Goal: Task Accomplishment & Management: Use online tool/utility

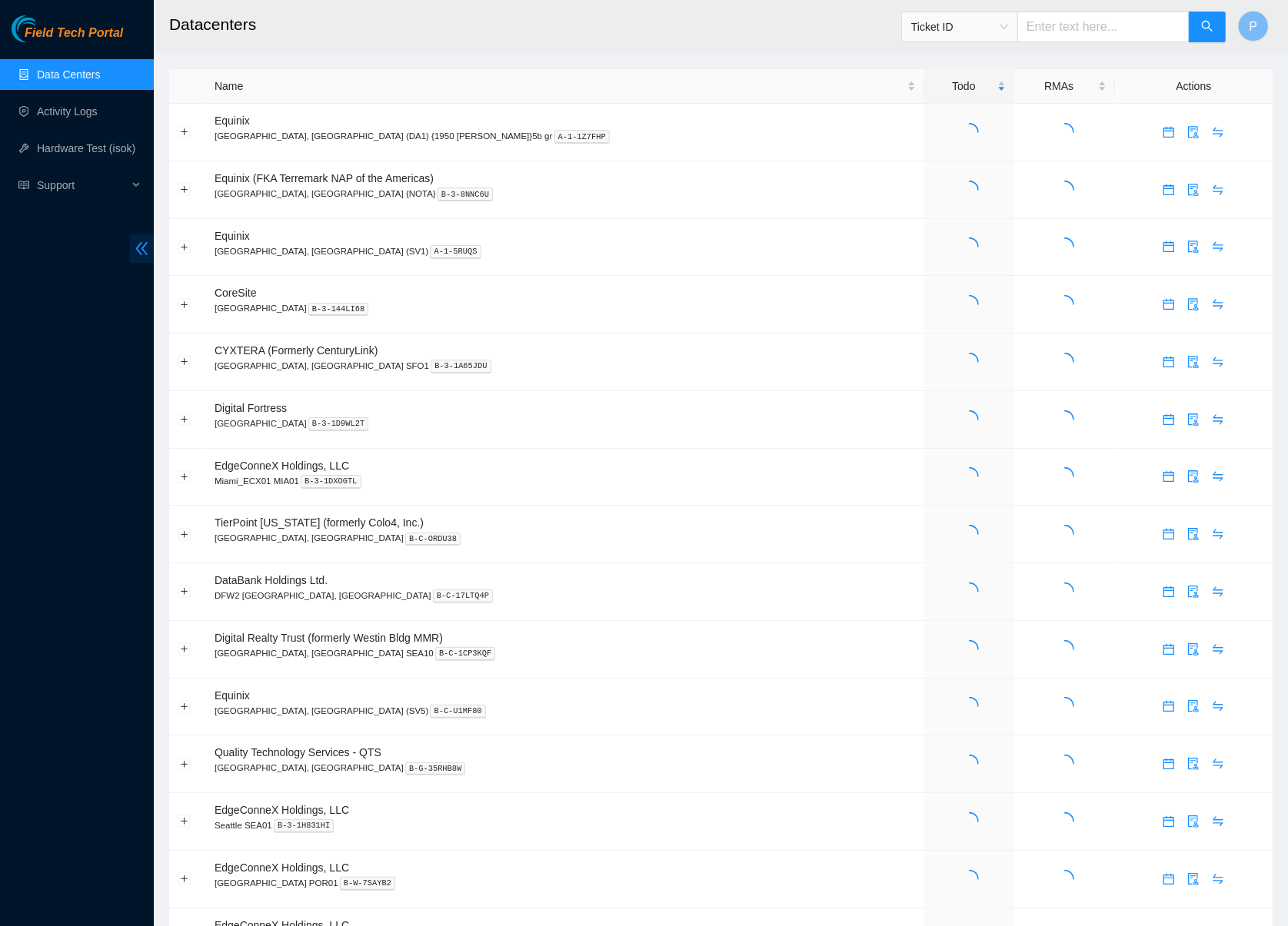
click at [132, 247] on span "double-left" at bounding box center [142, 248] width 24 height 28
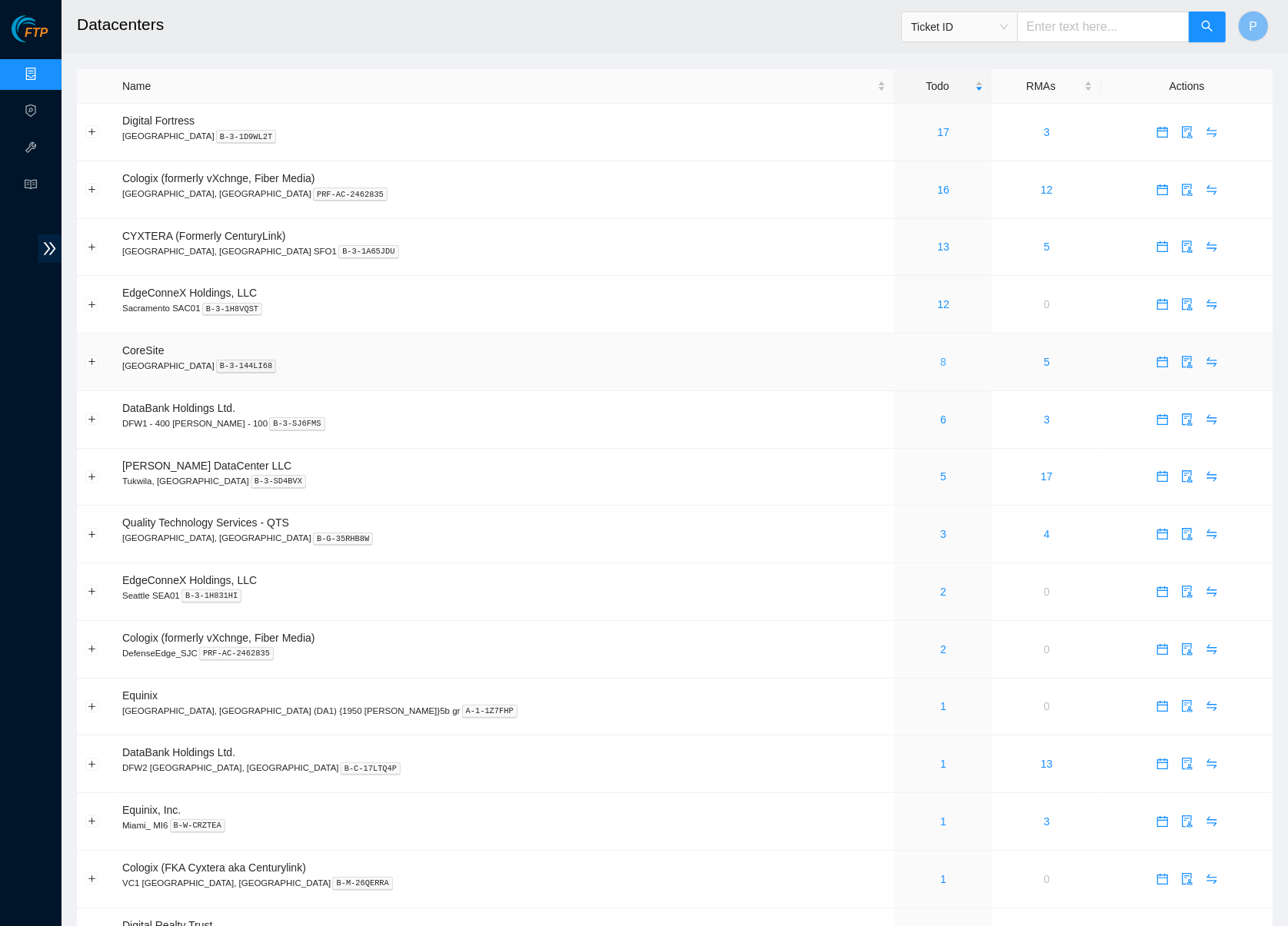
click at [941, 356] on link "8" at bounding box center [944, 363] width 6 height 13
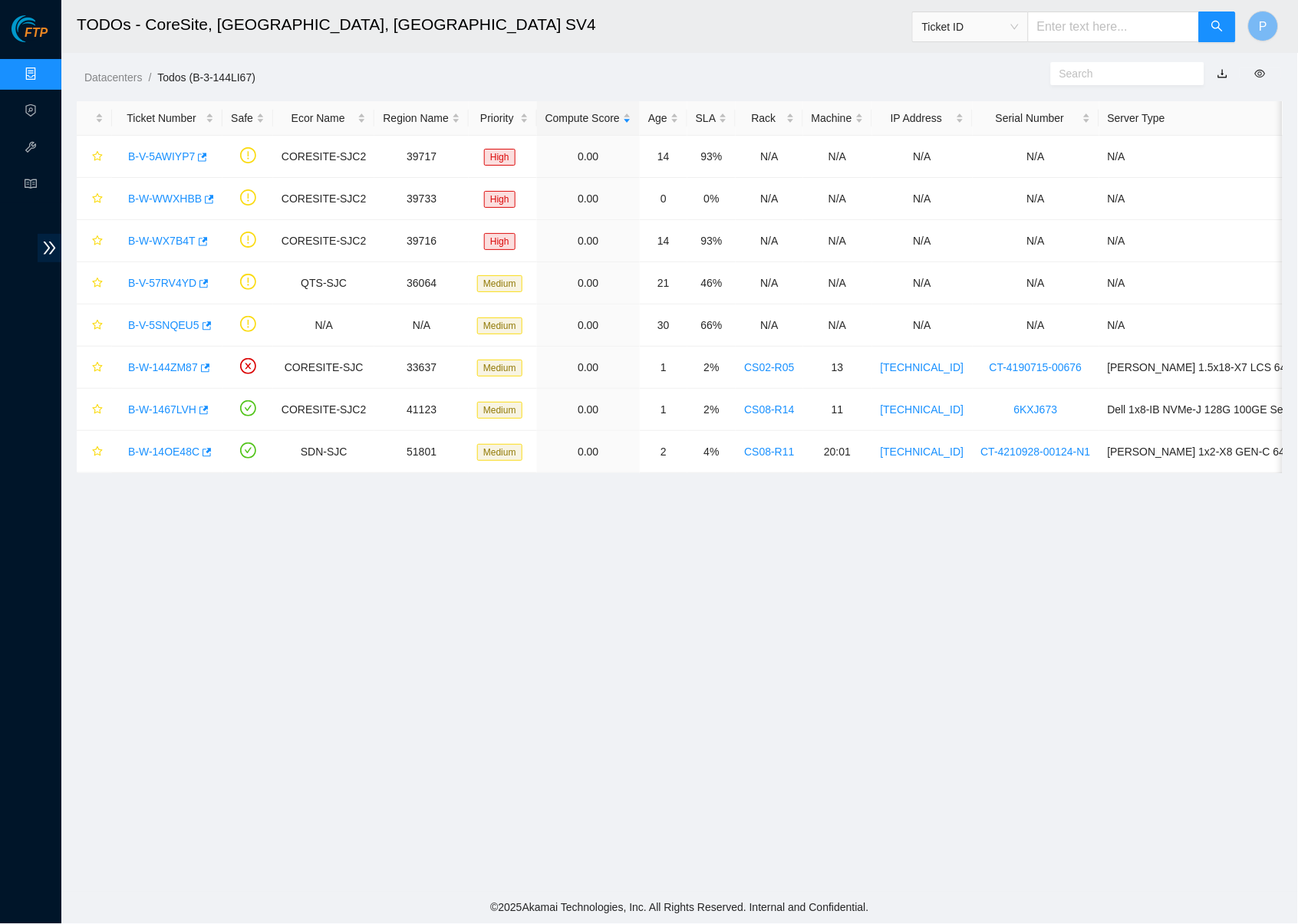
click at [44, 81] on link "Data Centers" at bounding box center [75, 74] width 63 height 13
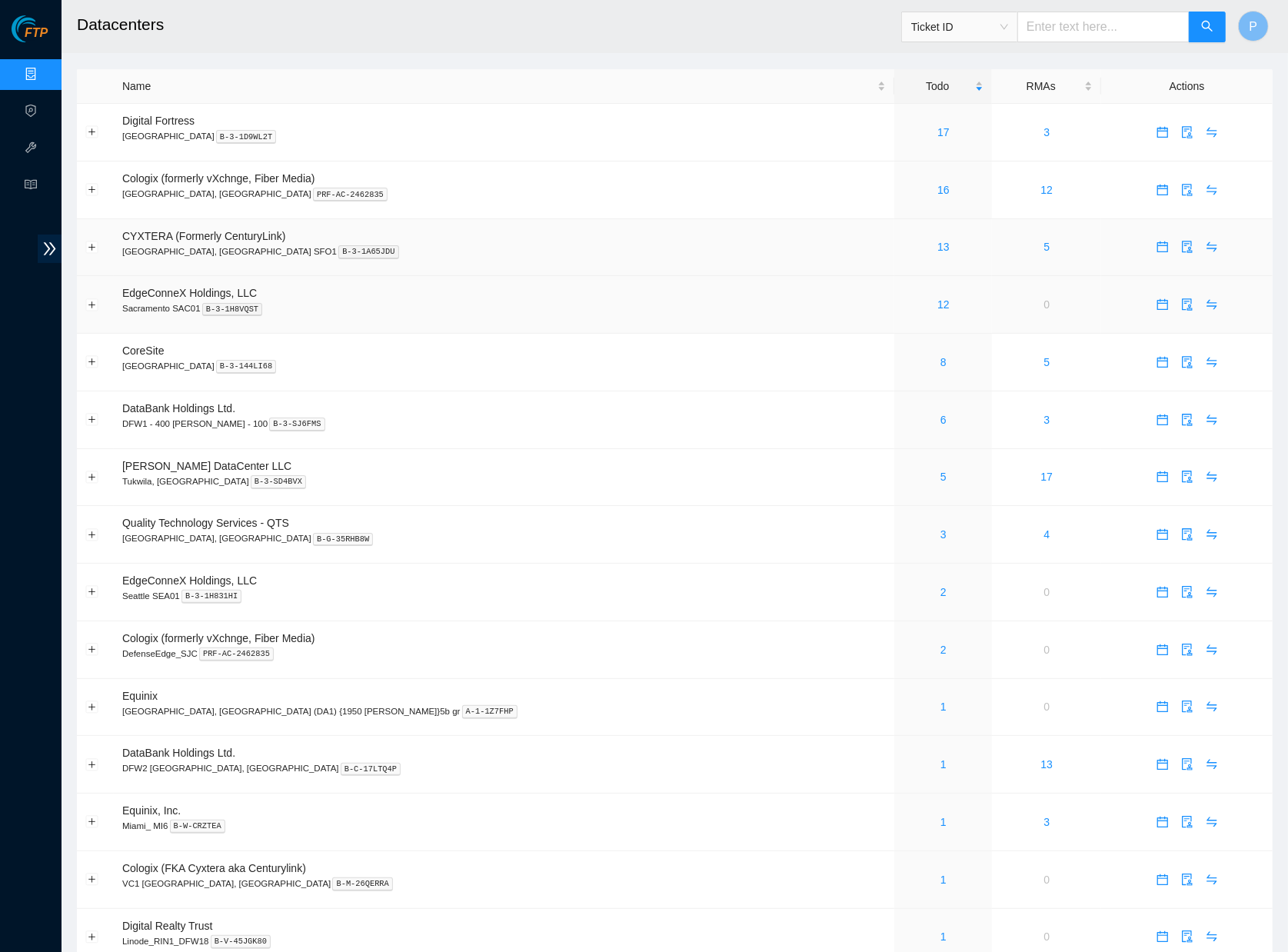
click at [714, 253] on p "[GEOGRAPHIC_DATA], [GEOGRAPHIC_DATA] SFO1 B-3-1A65JDU" at bounding box center [504, 251] width 764 height 14
click at [941, 360] on link "8" at bounding box center [944, 363] width 6 height 13
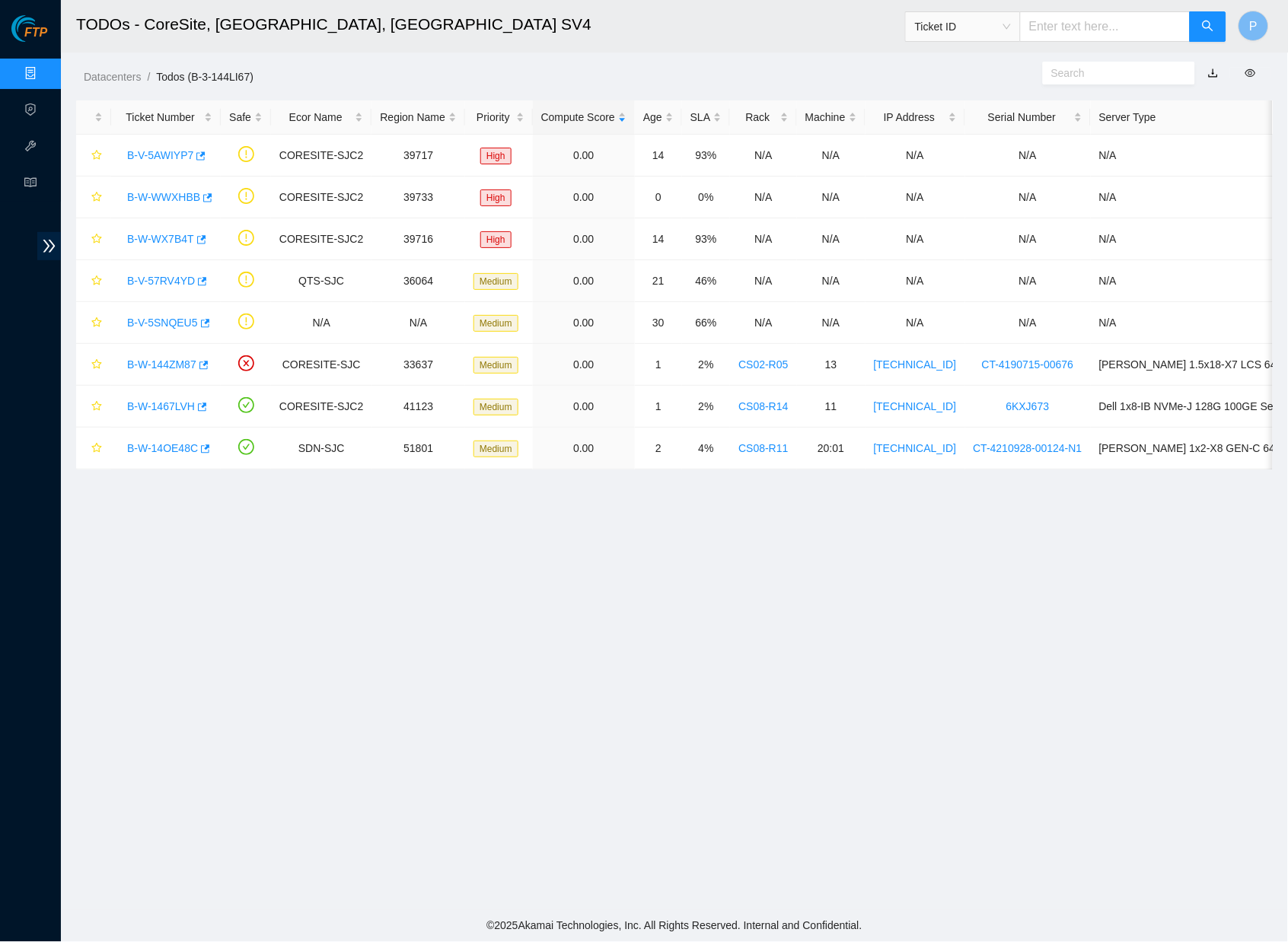
click at [1045, 23] on input "text" at bounding box center [1104, 27] width 170 height 31
paste input "B-V-5A8X7U3"
type input "B-V-5A8X7U3"
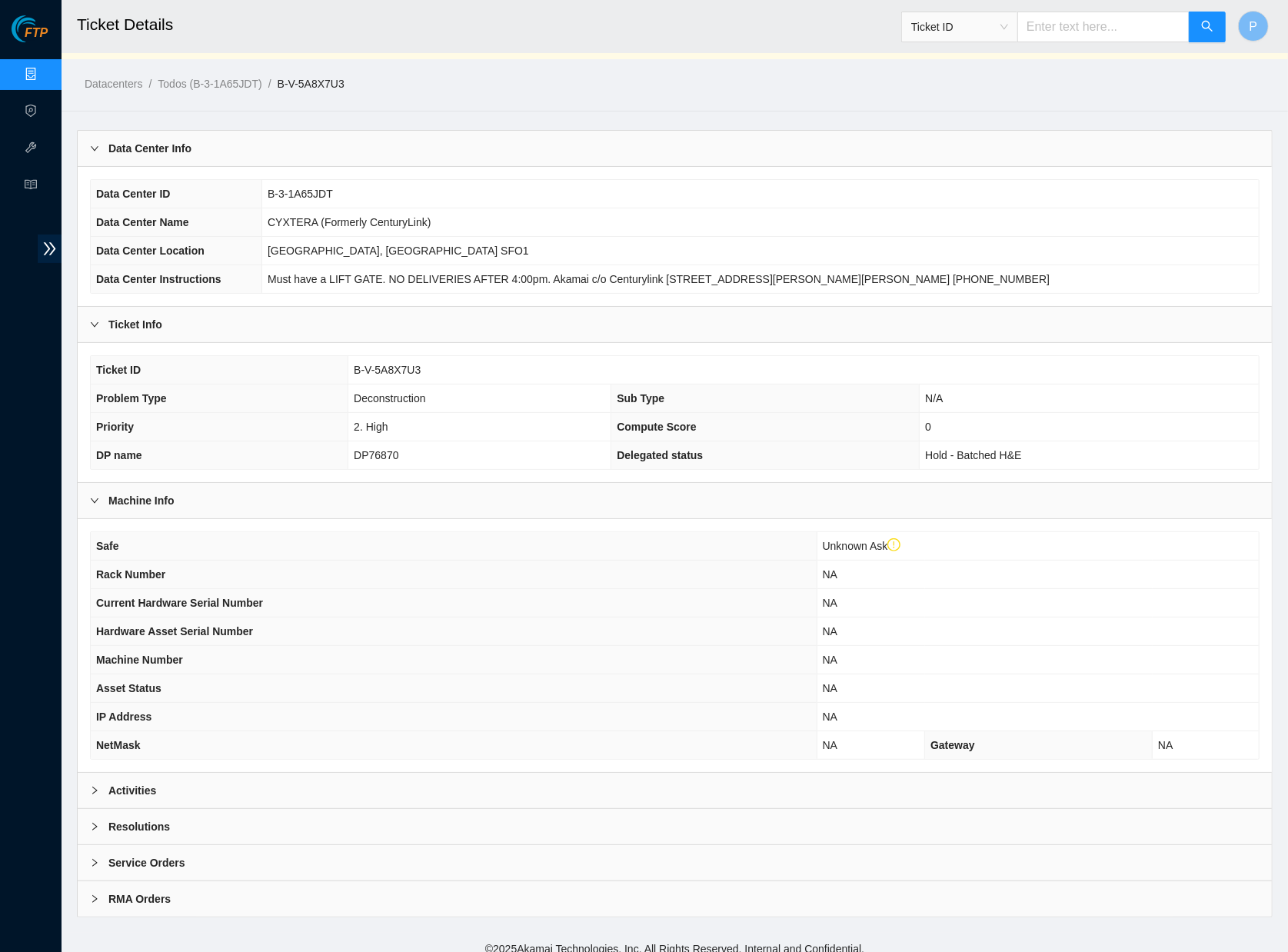
scroll to position [23, 0]
click at [525, 787] on div "Activities" at bounding box center [674, 791] width 1194 height 35
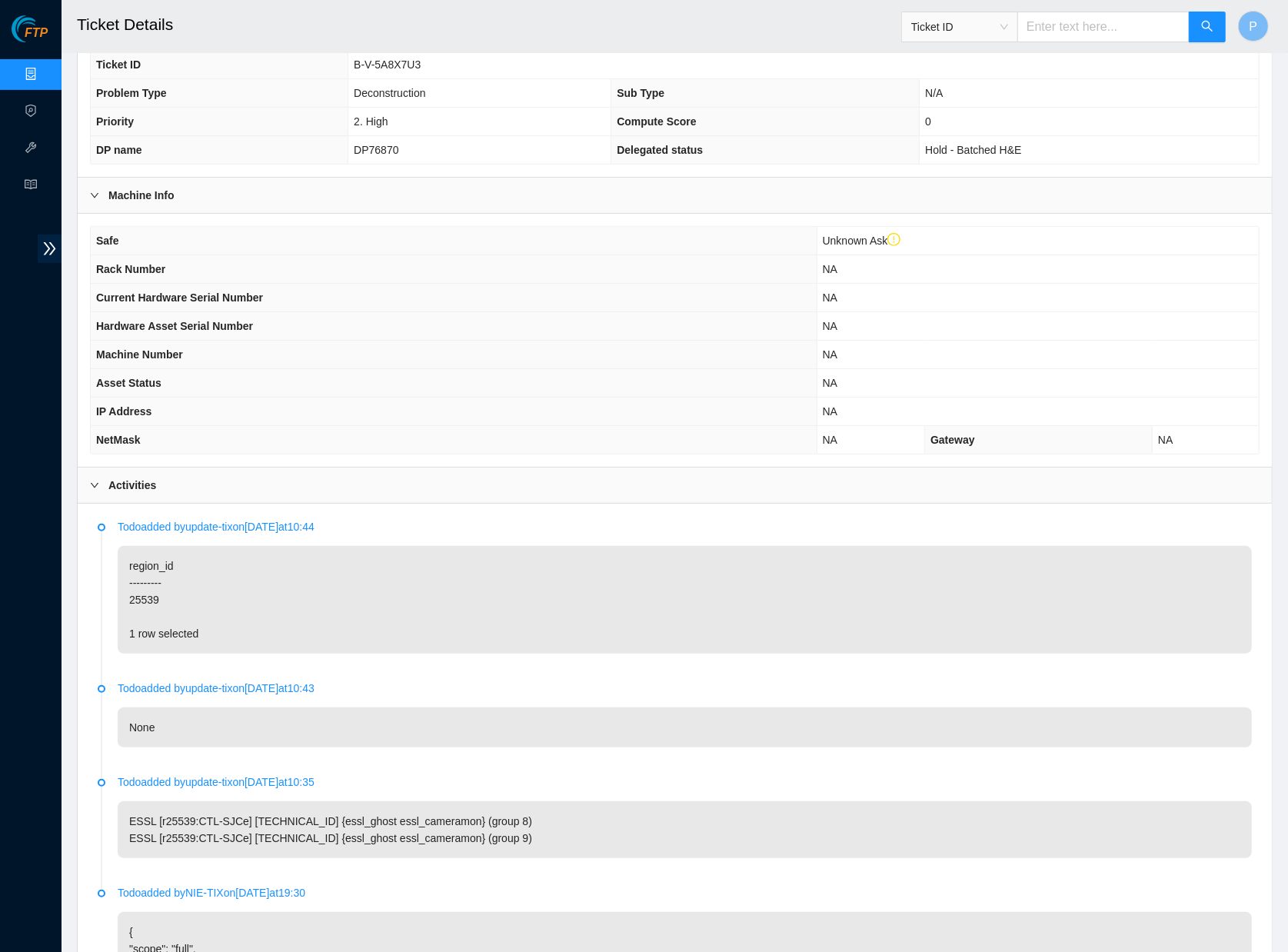
scroll to position [330, 0]
click at [502, 291] on th "Current Hardware Serial Number" at bounding box center [454, 296] width 726 height 28
click at [455, 311] on th "Hardware Asset Serial Number" at bounding box center [454, 325] width 726 height 28
click at [45, 71] on link "Data Centers" at bounding box center [75, 75] width 63 height 13
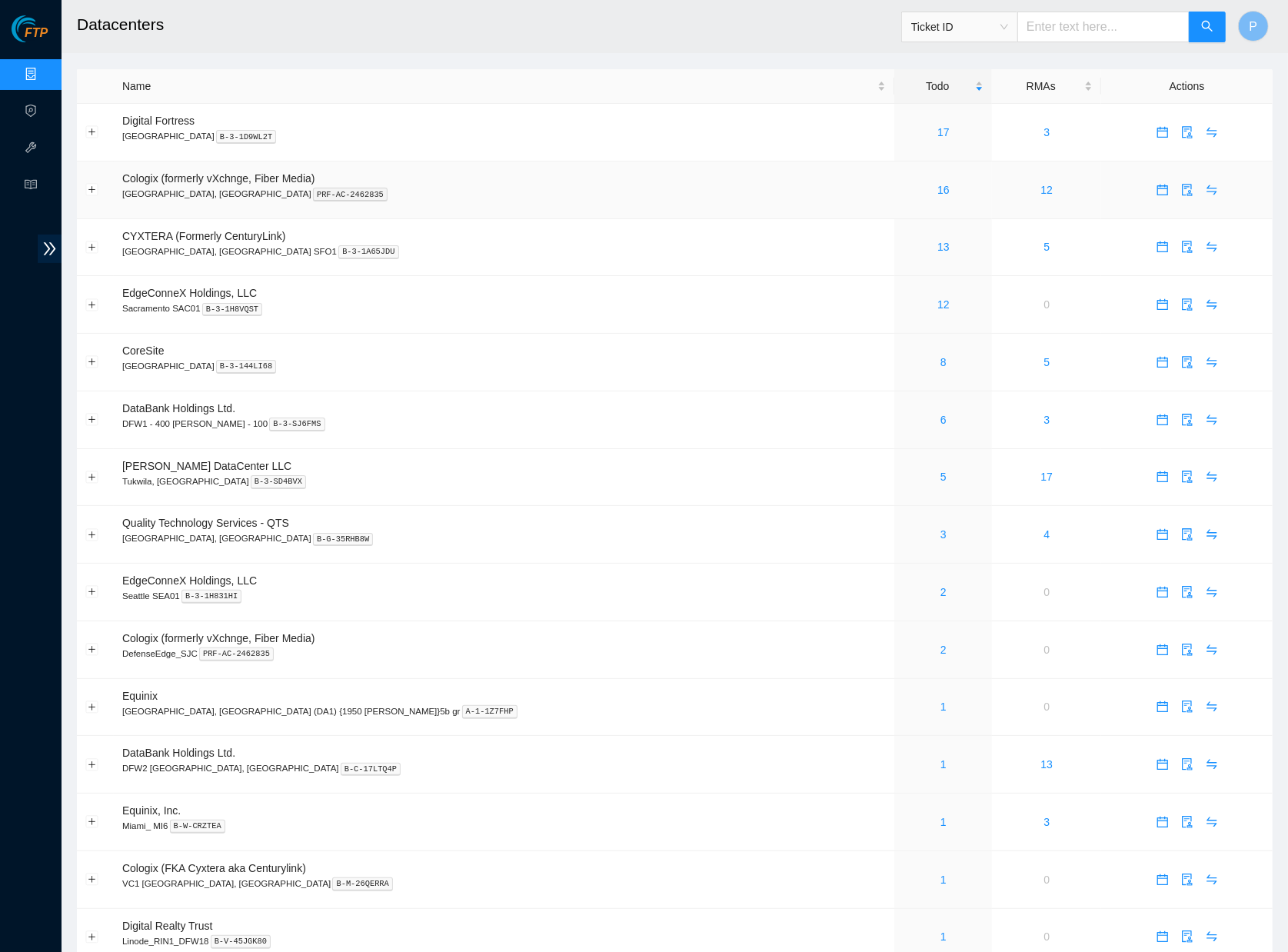
click at [894, 178] on td "16" at bounding box center [943, 190] width 97 height 57
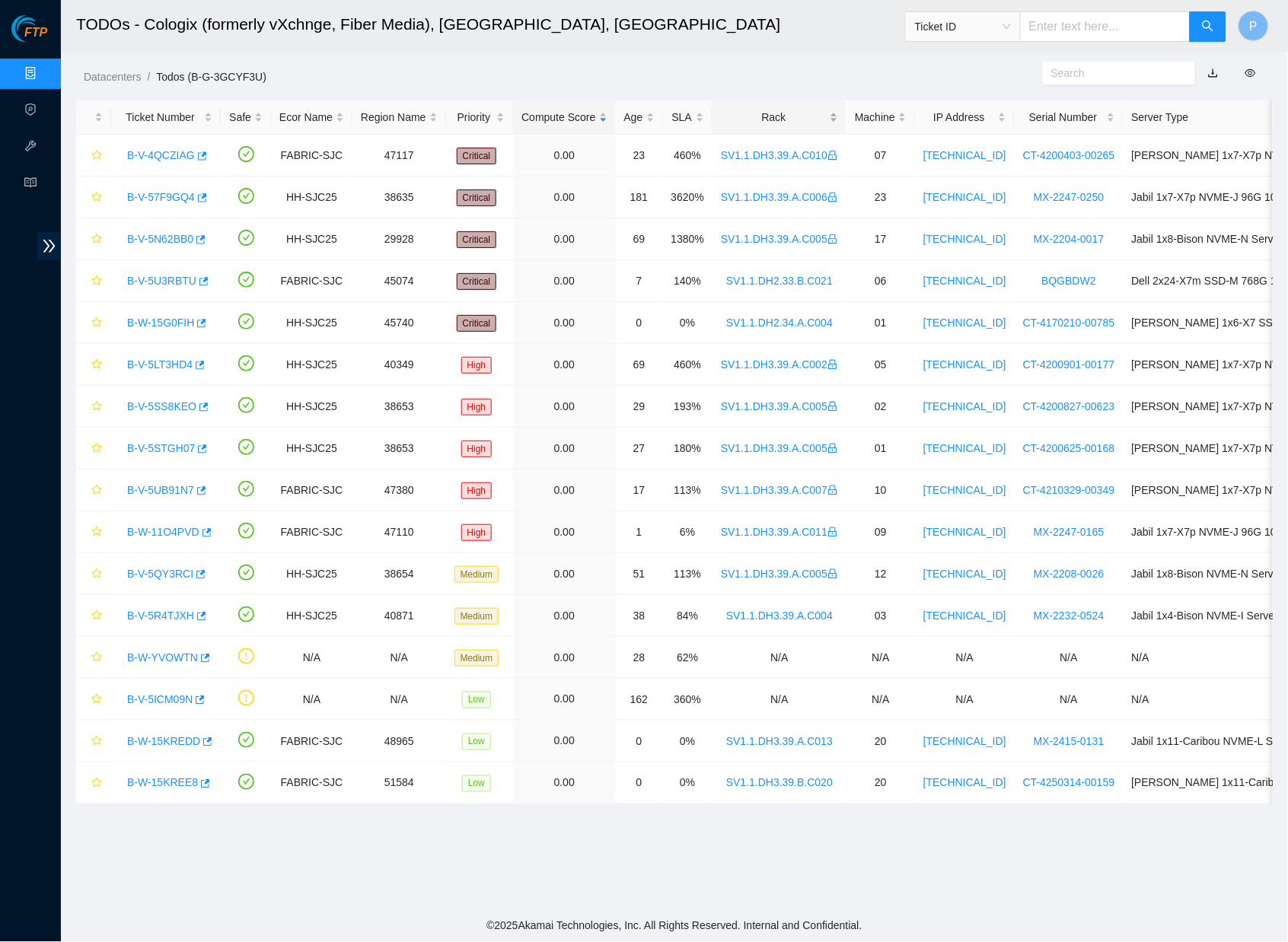
click at [774, 109] on div "Rack" at bounding box center [779, 117] width 117 height 17
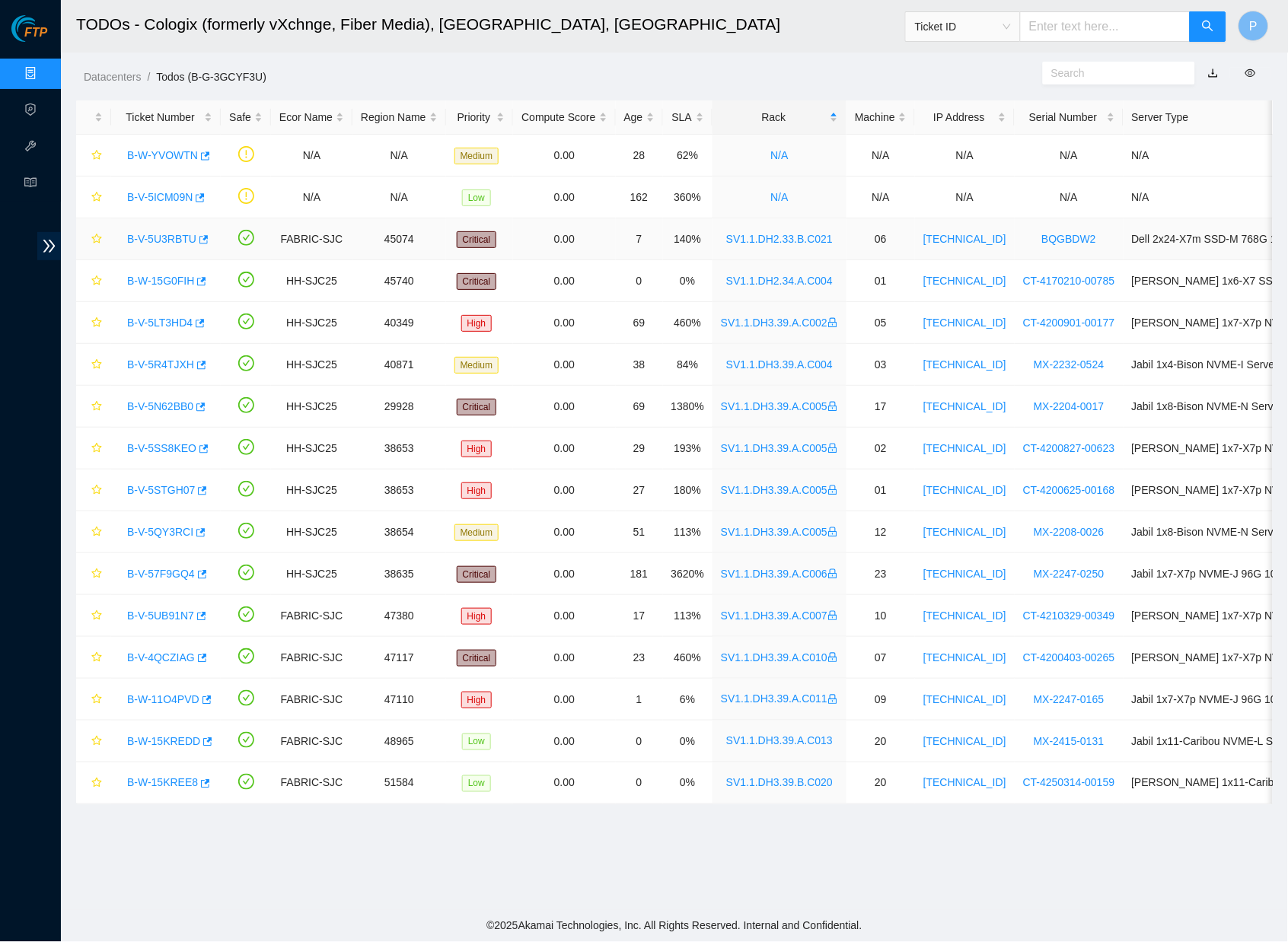
click at [173, 235] on link "B-V-5U3RBTU" at bounding box center [161, 239] width 69 height 13
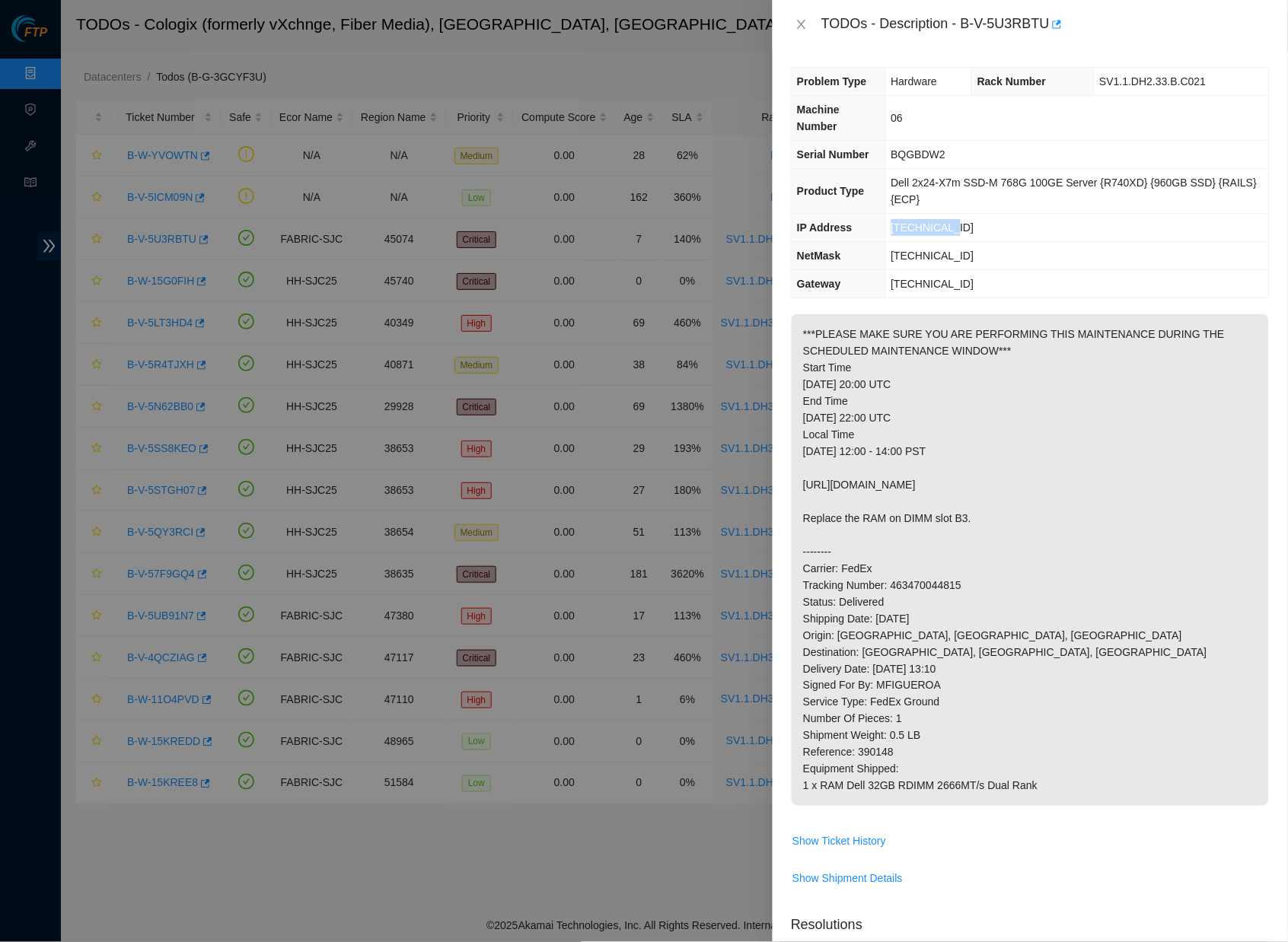
drag, startPoint x: 963, startPoint y: 221, endPoint x: 889, endPoint y: 221, distance: 74.0
click at [889, 221] on td "[TECHNICAL_ID]" at bounding box center [1077, 228] width 383 height 28
copy span "[TECHNICAL_ID]"
click at [806, 13] on div "TODOs - Description - B-V-5U3RBTU" at bounding box center [1031, 24] width 479 height 24
click at [806, 14] on div "TODOs - Description - B-V-5U3RBTU" at bounding box center [1031, 24] width 479 height 24
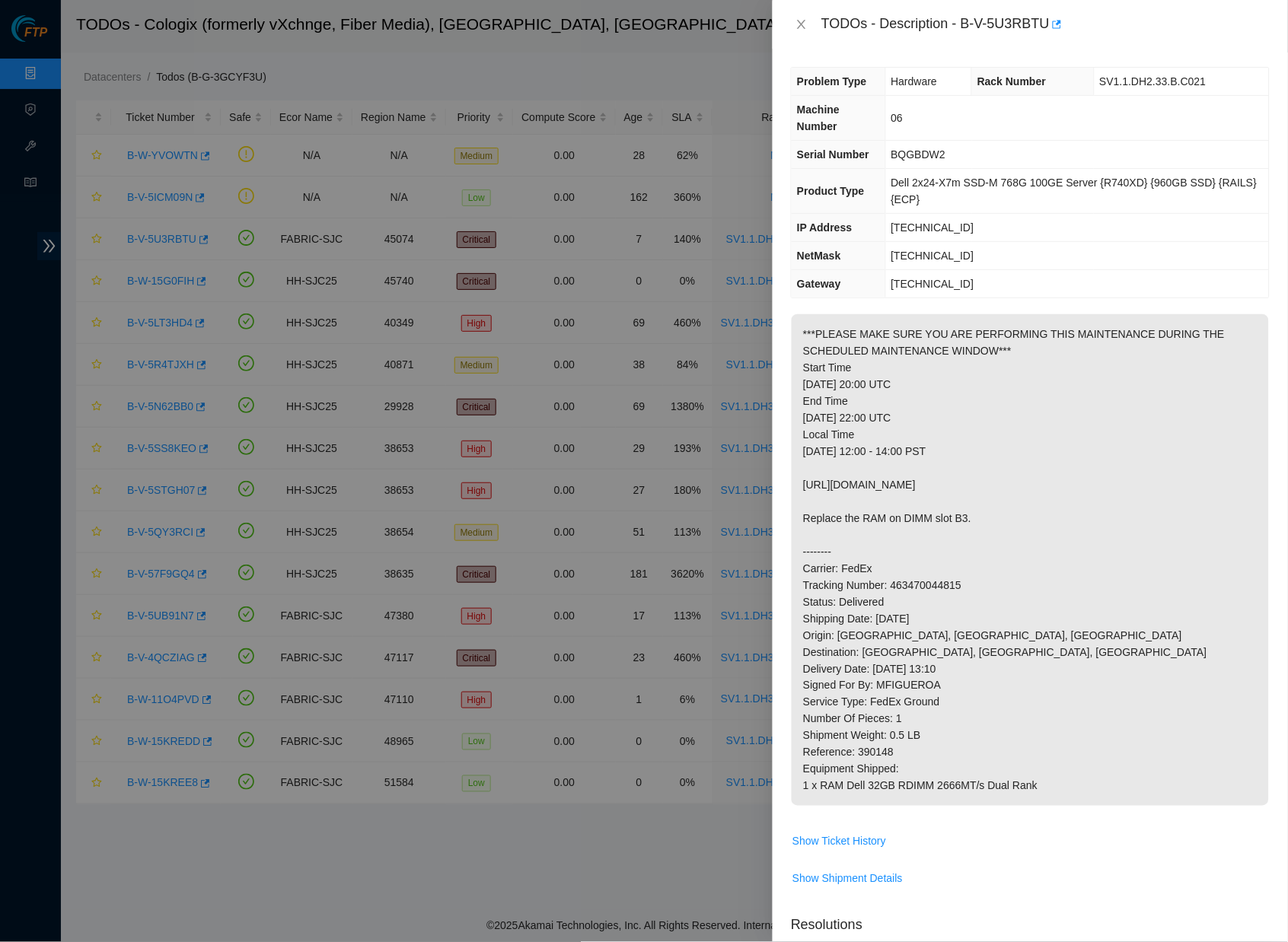
click at [806, 14] on div "TODOs - Description - B-V-5U3RBTU" at bounding box center [1031, 24] width 479 height 24
click at [805, 18] on icon "close" at bounding box center [802, 24] width 13 height 13
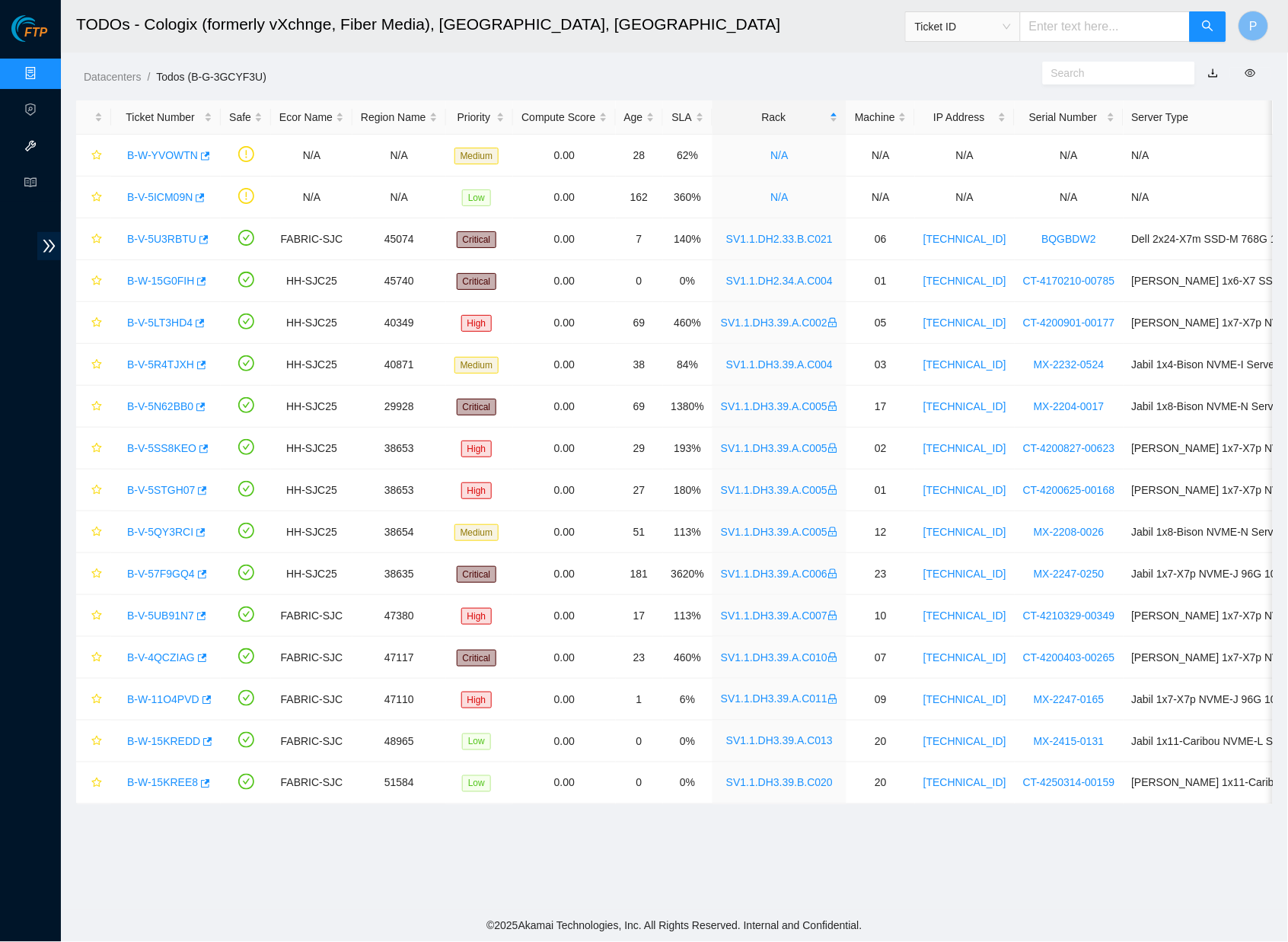
click at [45, 140] on link "Hardware Test (isok)" at bounding box center [93, 147] width 97 height 13
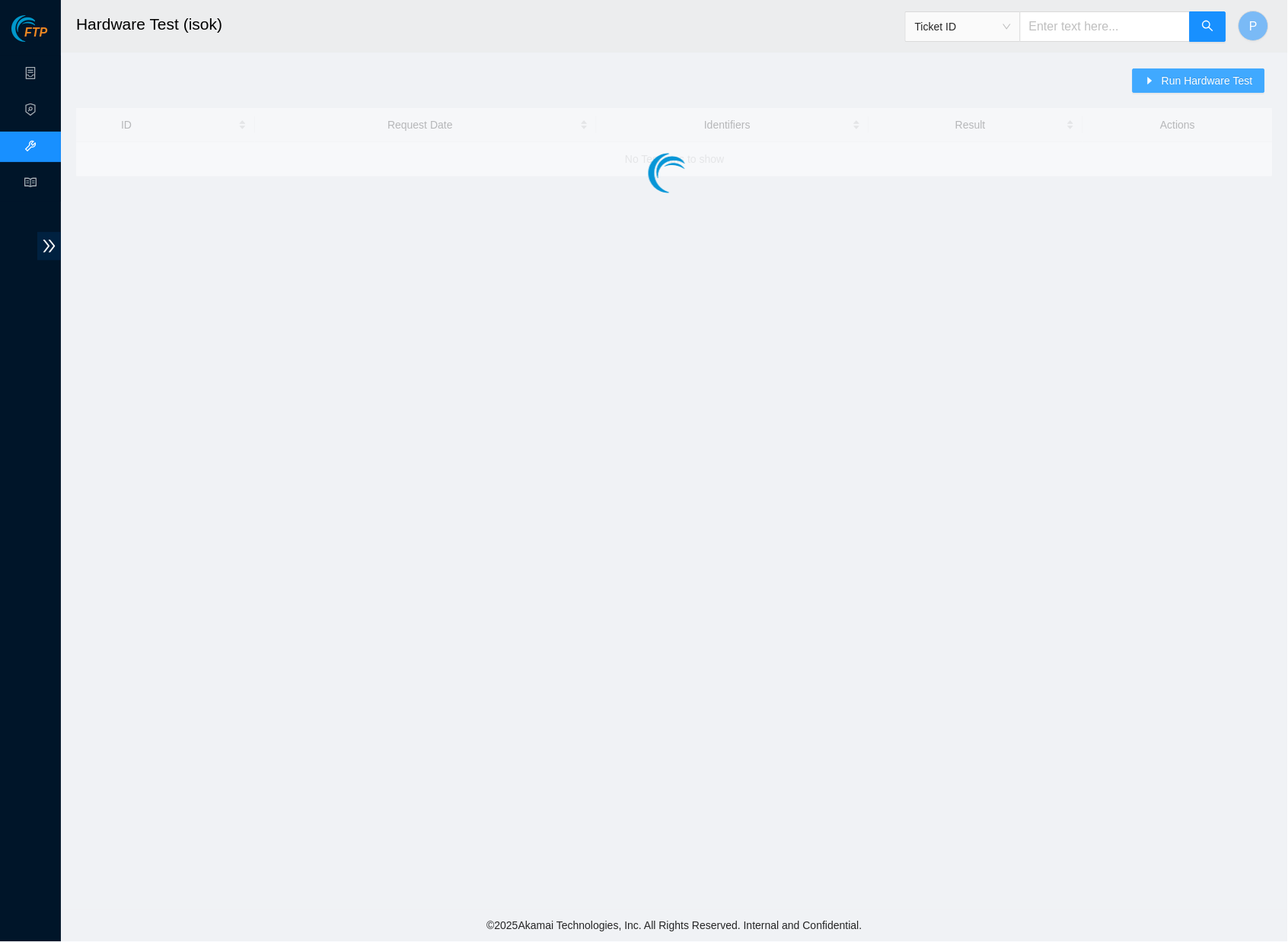
click at [1176, 83] on span "Run Hardware Test" at bounding box center [1208, 80] width 92 height 17
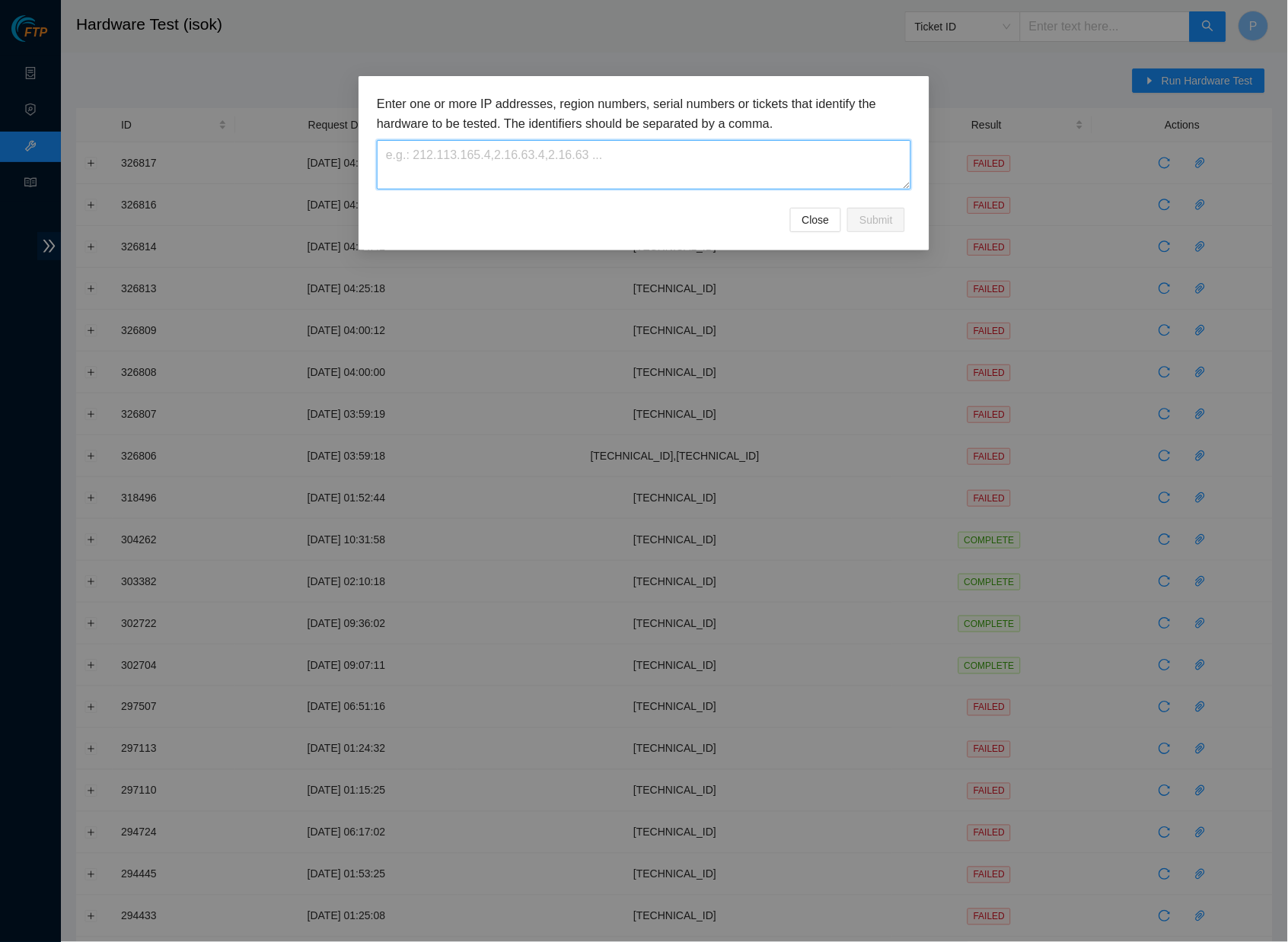
click at [713, 164] on textarea at bounding box center [644, 165] width 535 height 49
paste textarea "[TECHNICAL_ID]"
type textarea "[TECHNICAL_ID]"
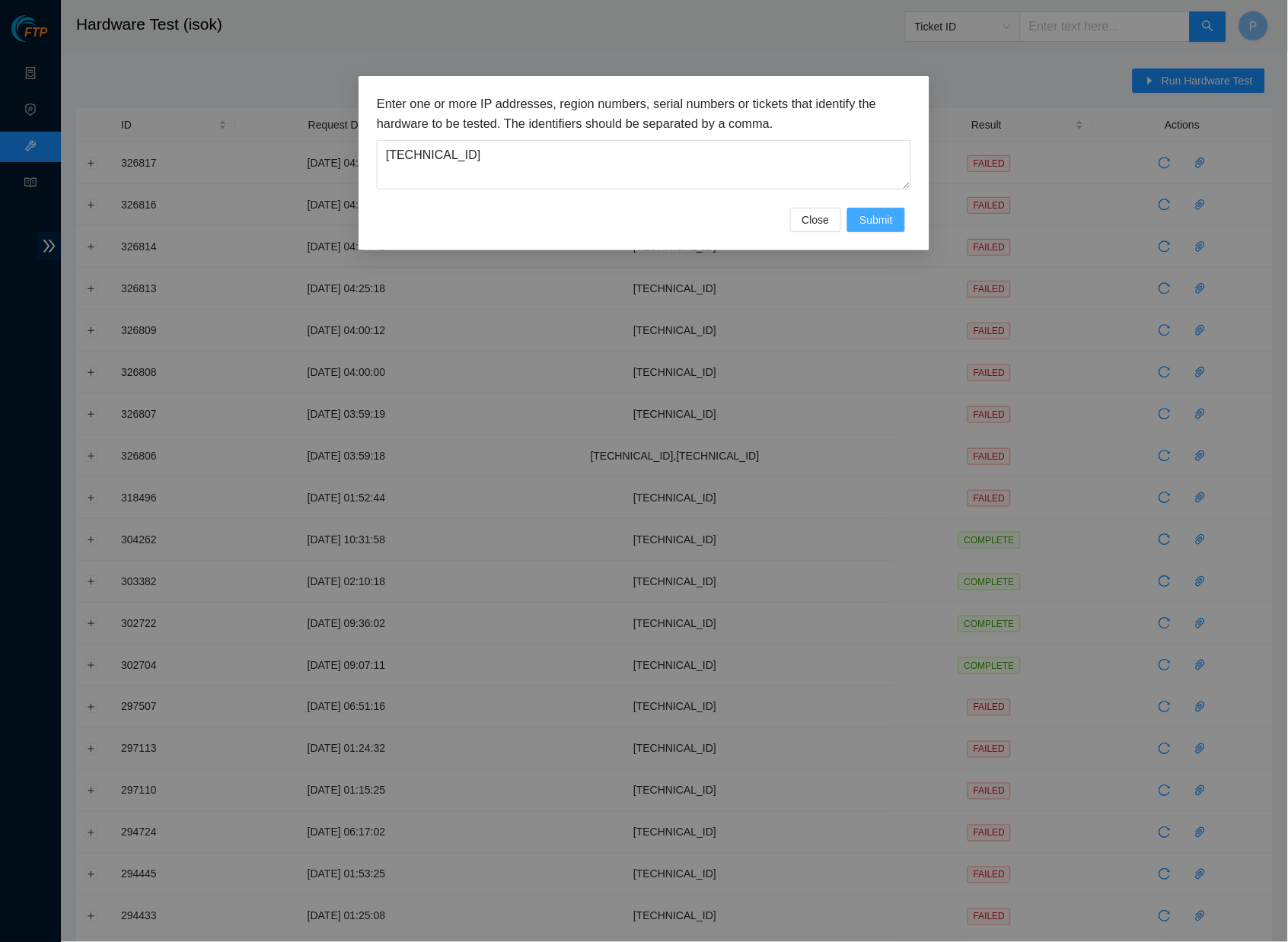
click at [875, 225] on span "Submit" at bounding box center [876, 220] width 33 height 17
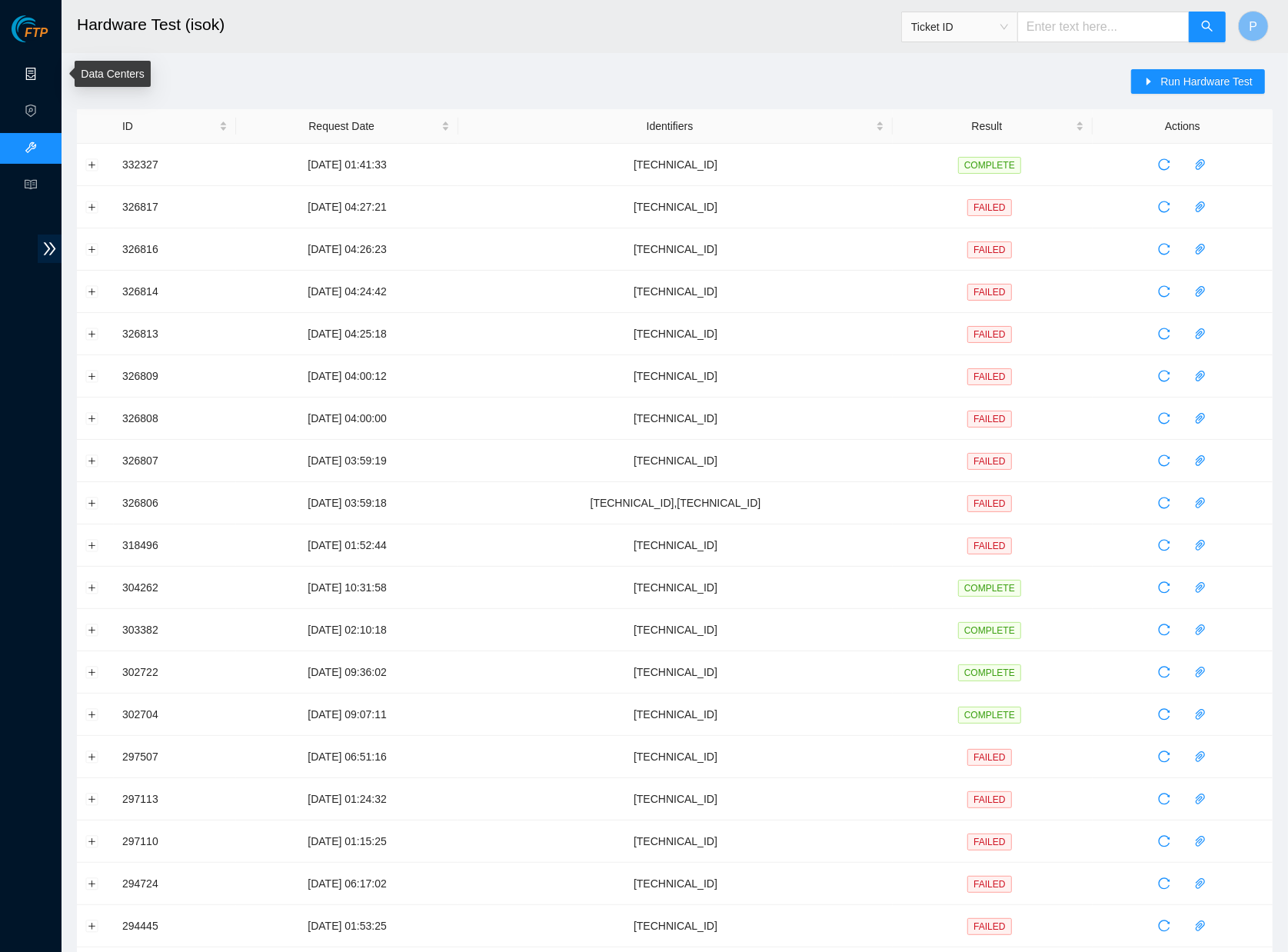
click at [45, 68] on link "Data Centers" at bounding box center [75, 75] width 63 height 13
